Goal: Task Accomplishment & Management: Manage account settings

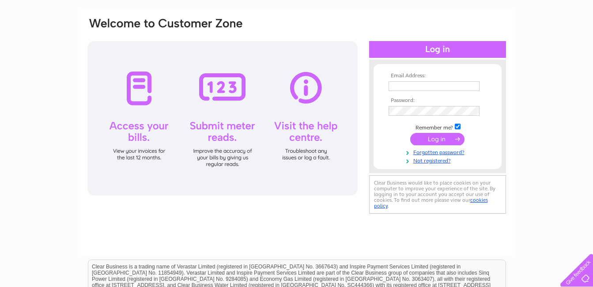
scroll to position [44, 0]
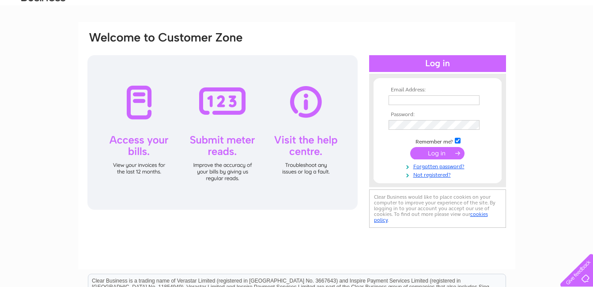
type input "andyparker96@outlook.com"
click at [210, 6] on input "submit" at bounding box center [437, 153] width 54 height 12
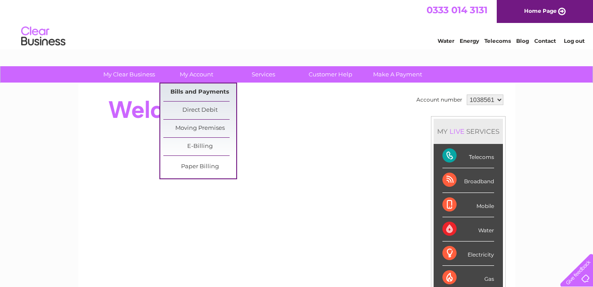
click at [201, 89] on link "Bills and Payments" at bounding box center [199, 92] width 73 height 18
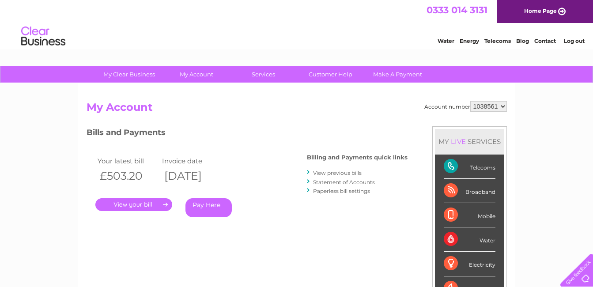
click at [140, 203] on link "." at bounding box center [133, 204] width 77 height 13
